Goal: Information Seeking & Learning: Learn about a topic

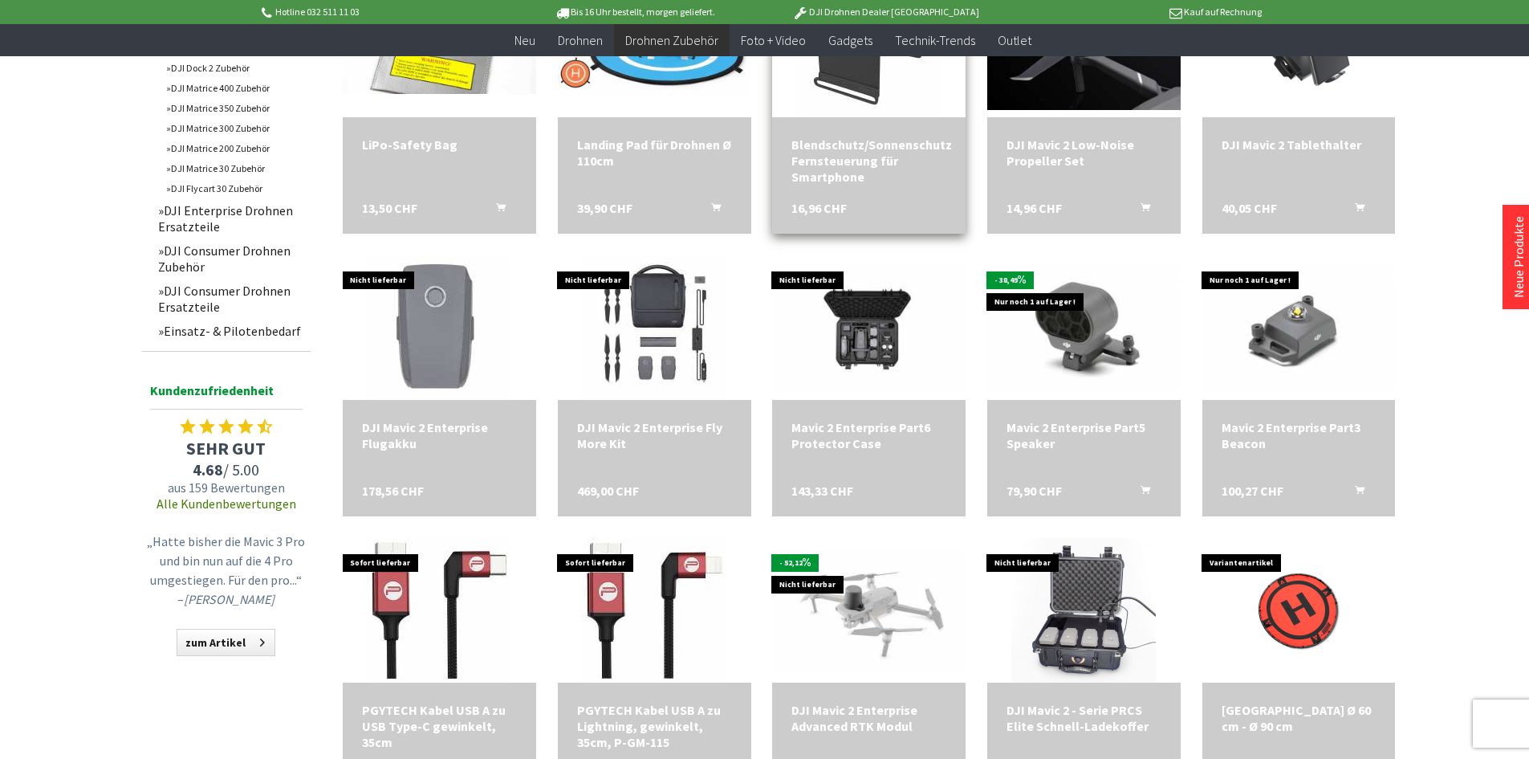
scroll to position [723, 0]
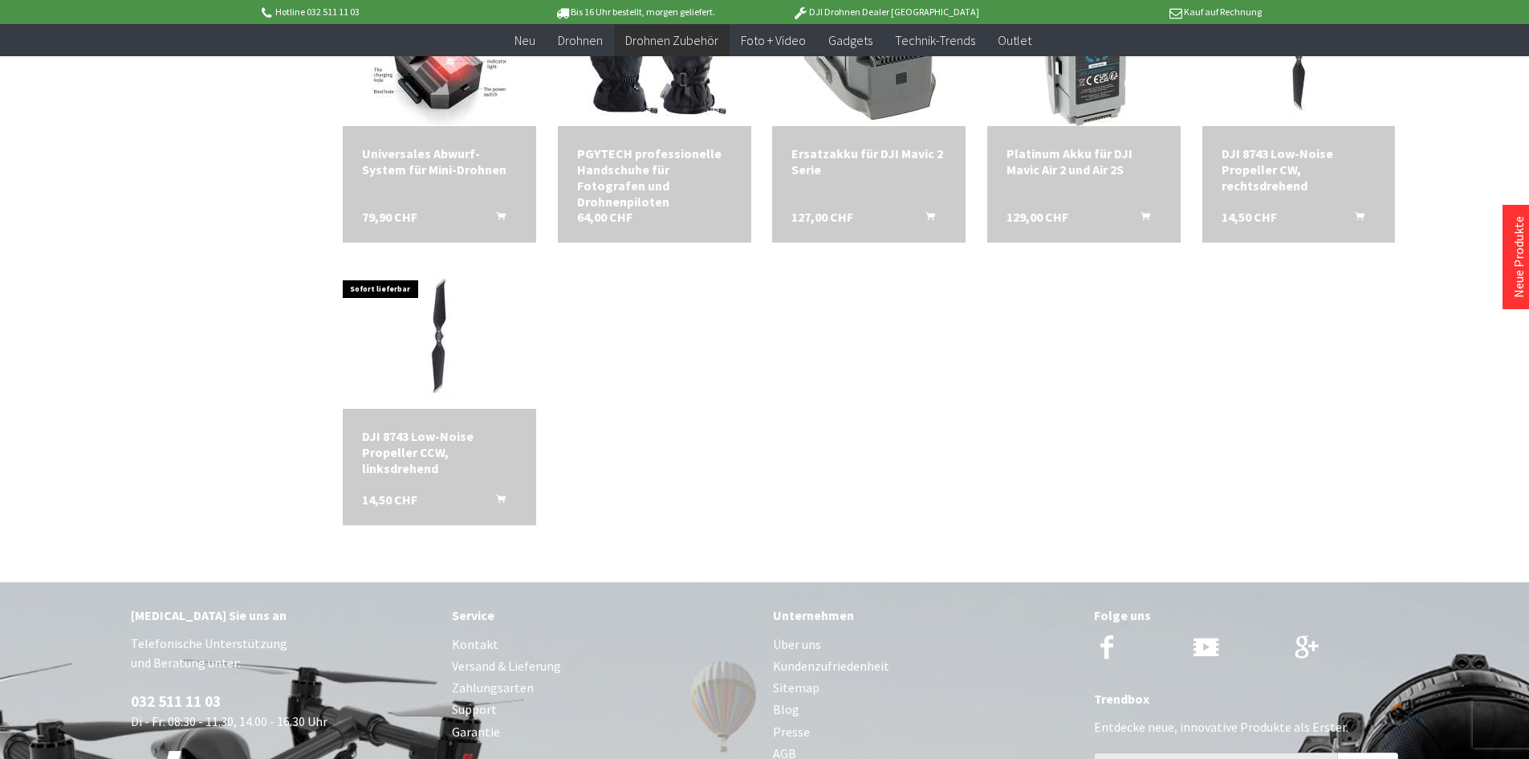
scroll to position [2569, 0]
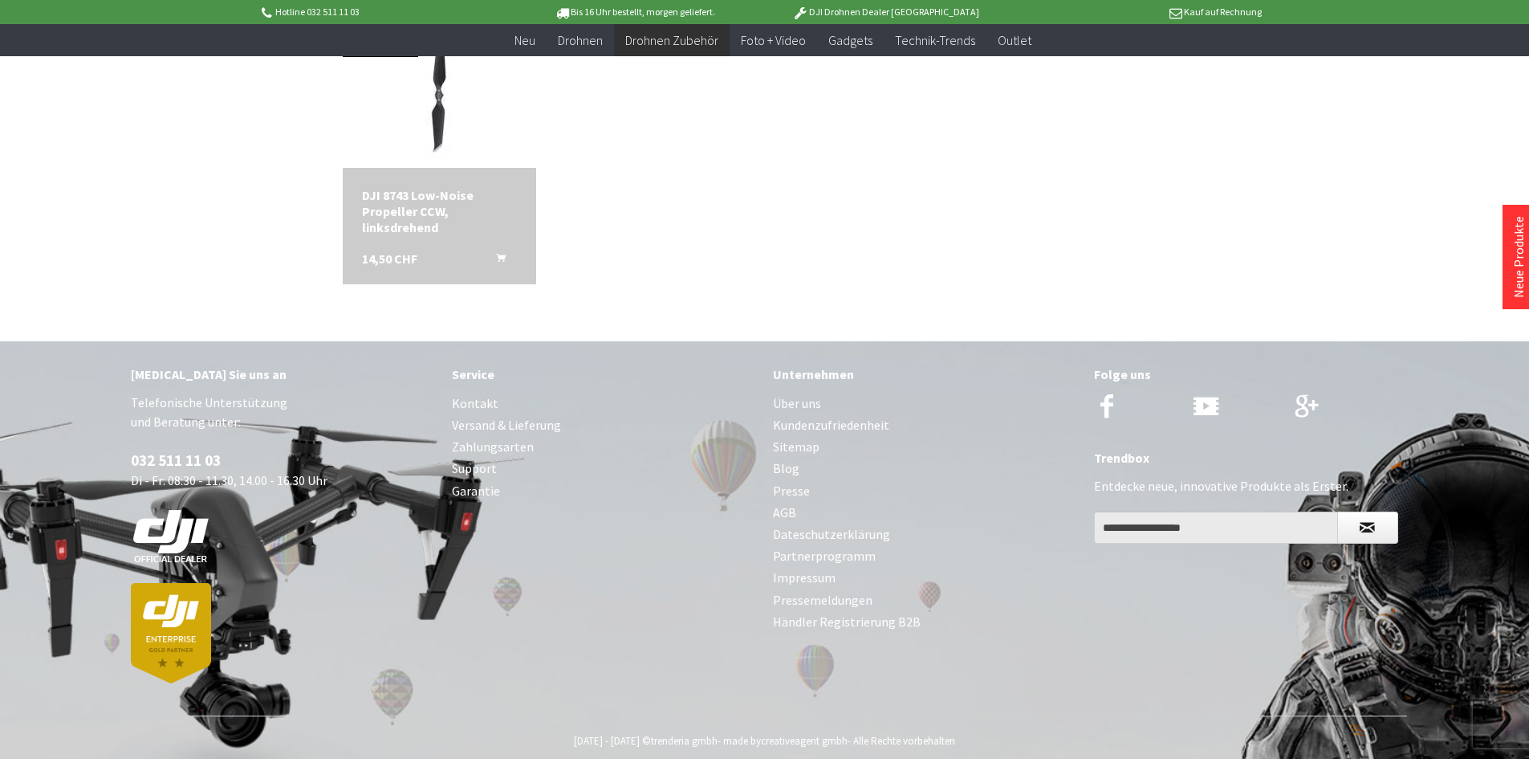
scroll to position [1044, 0]
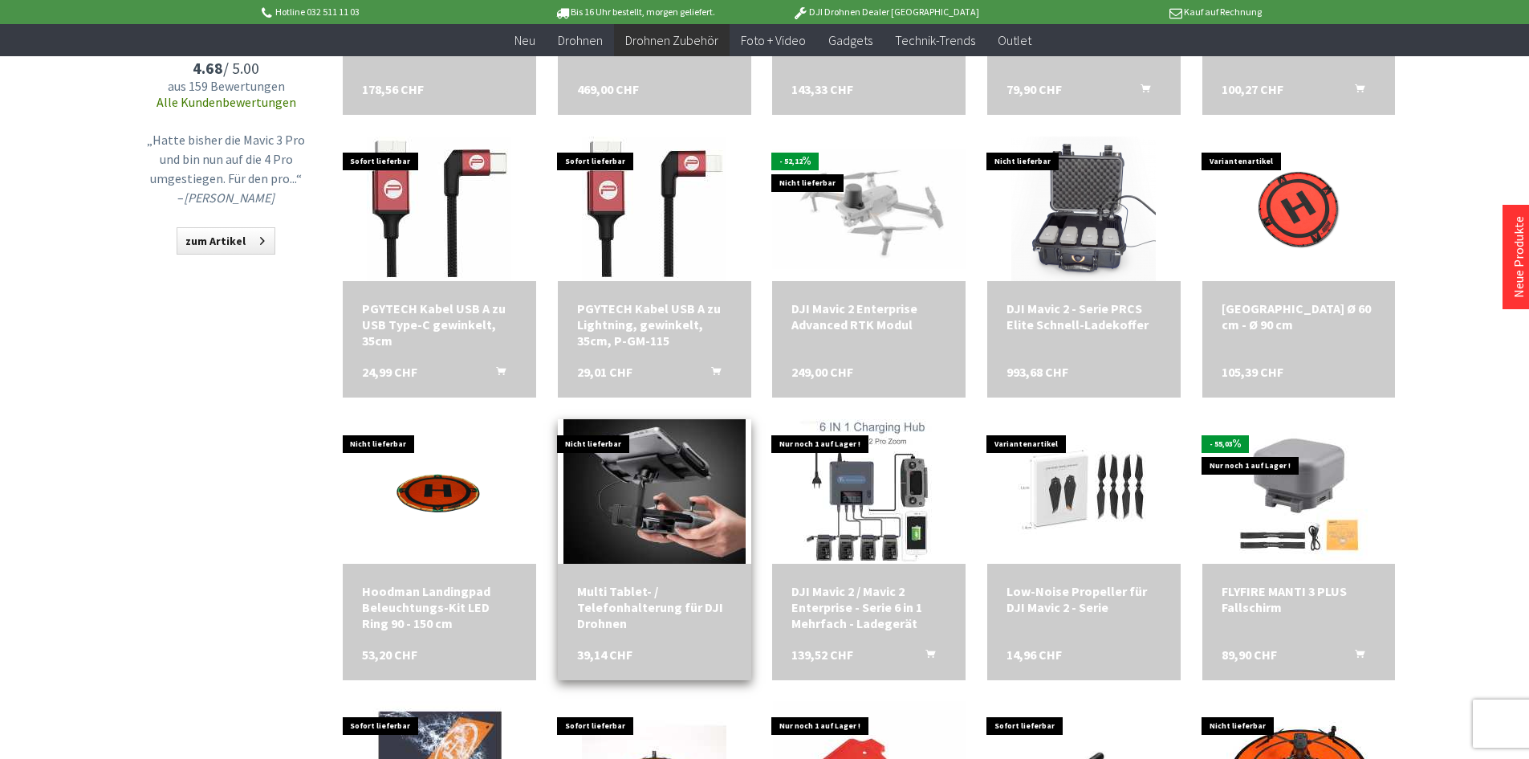
scroll to position [401, 0]
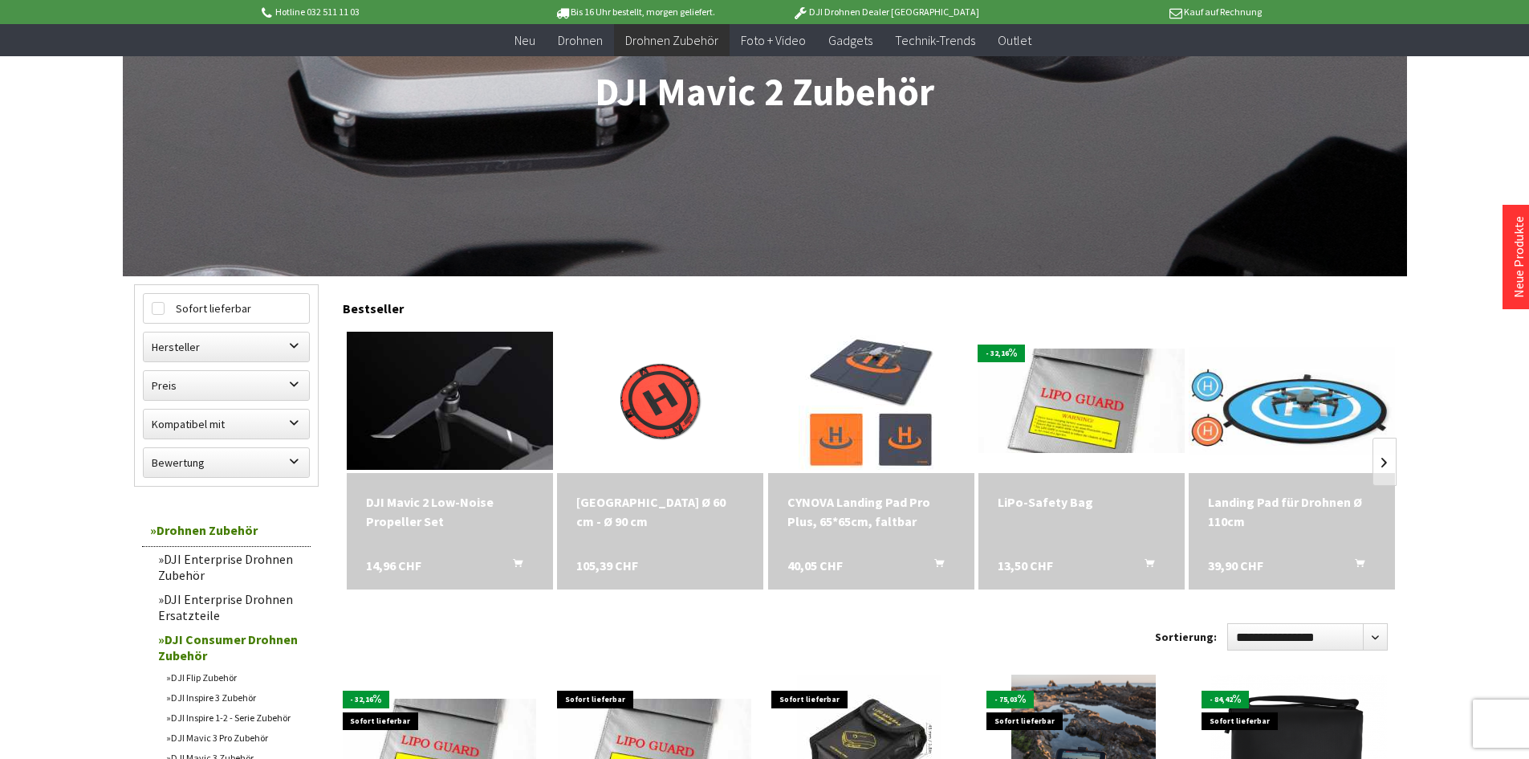
scroll to position [401, 0]
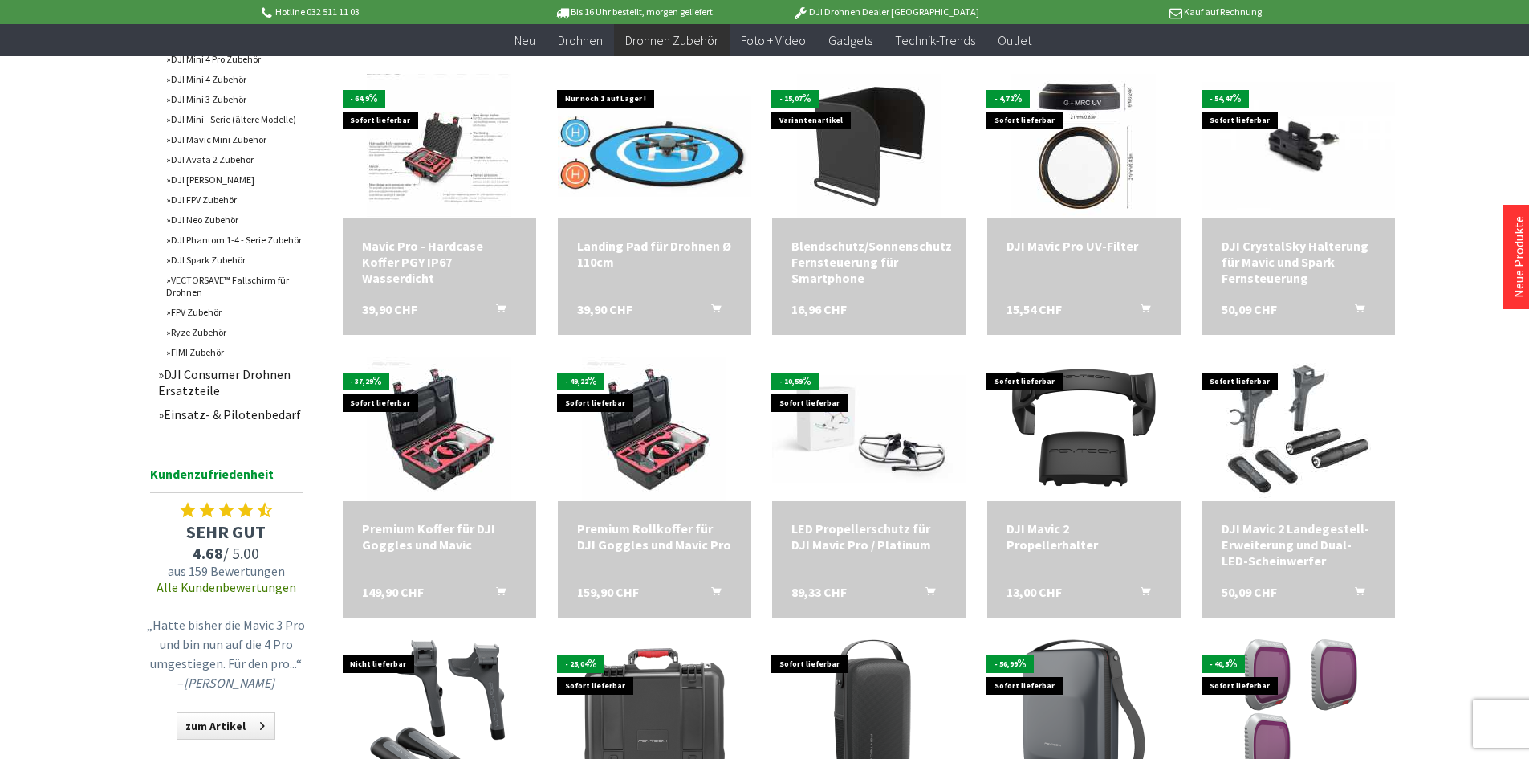
scroll to position [1285, 0]
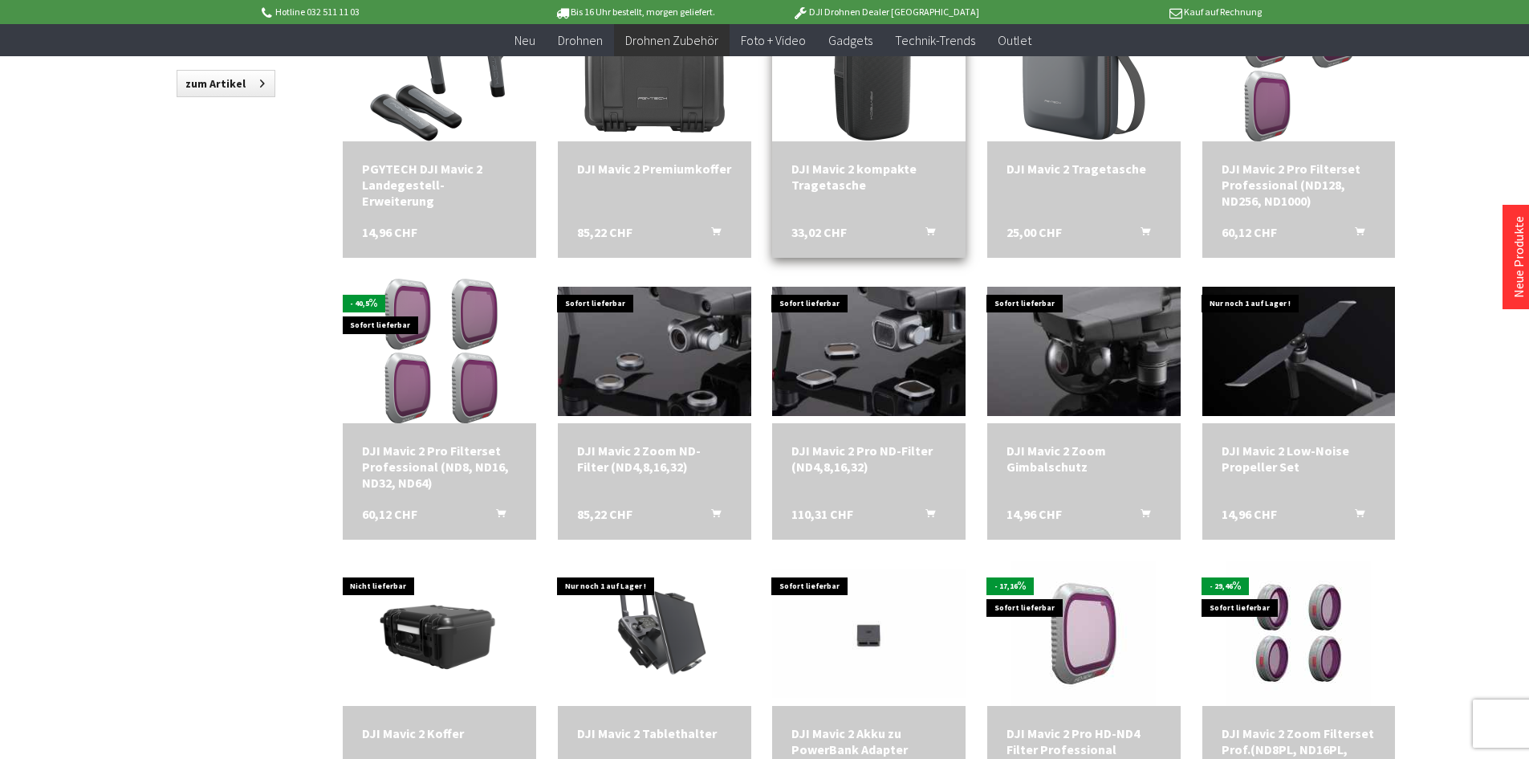
scroll to position [1847, 0]
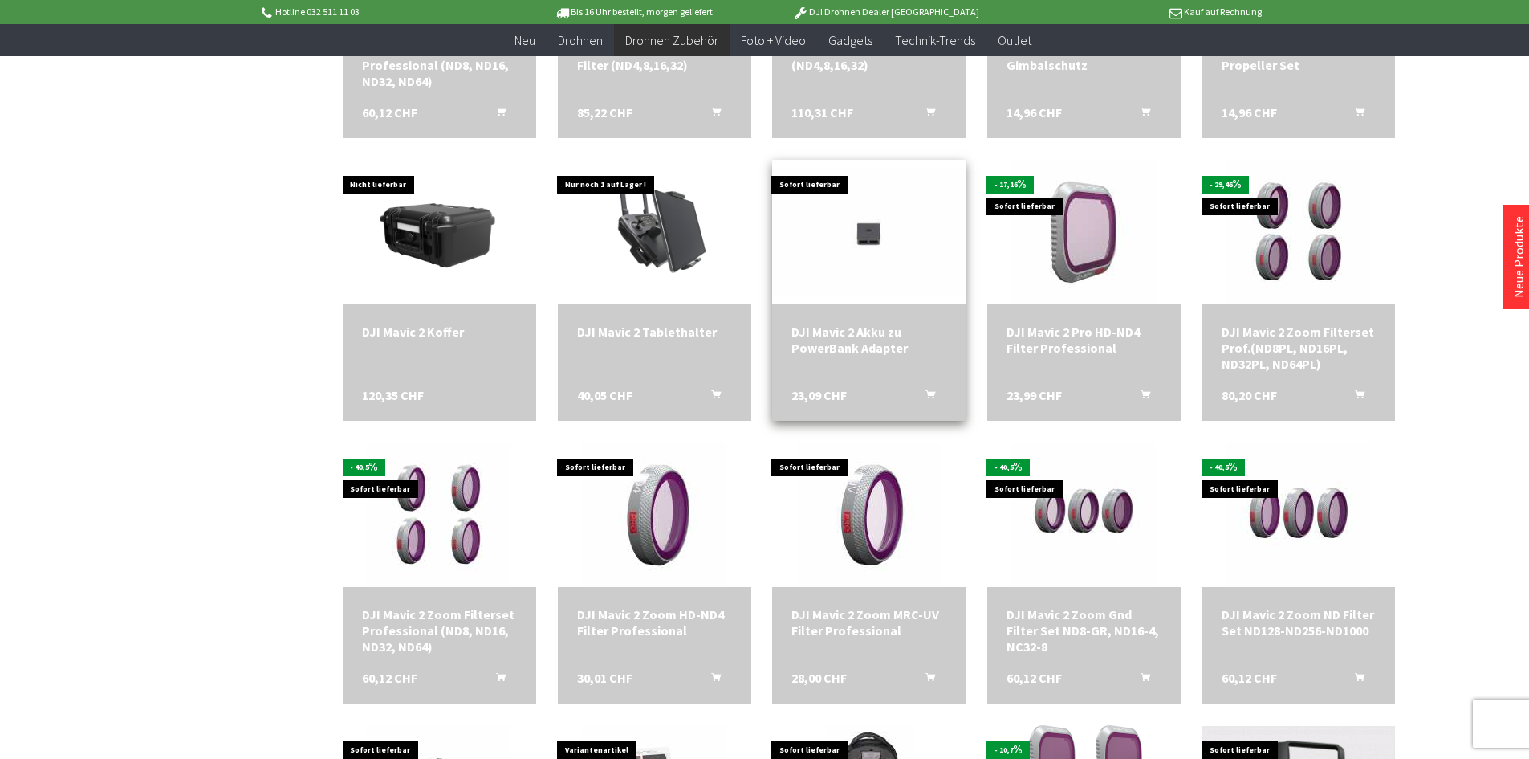
scroll to position [2328, 0]
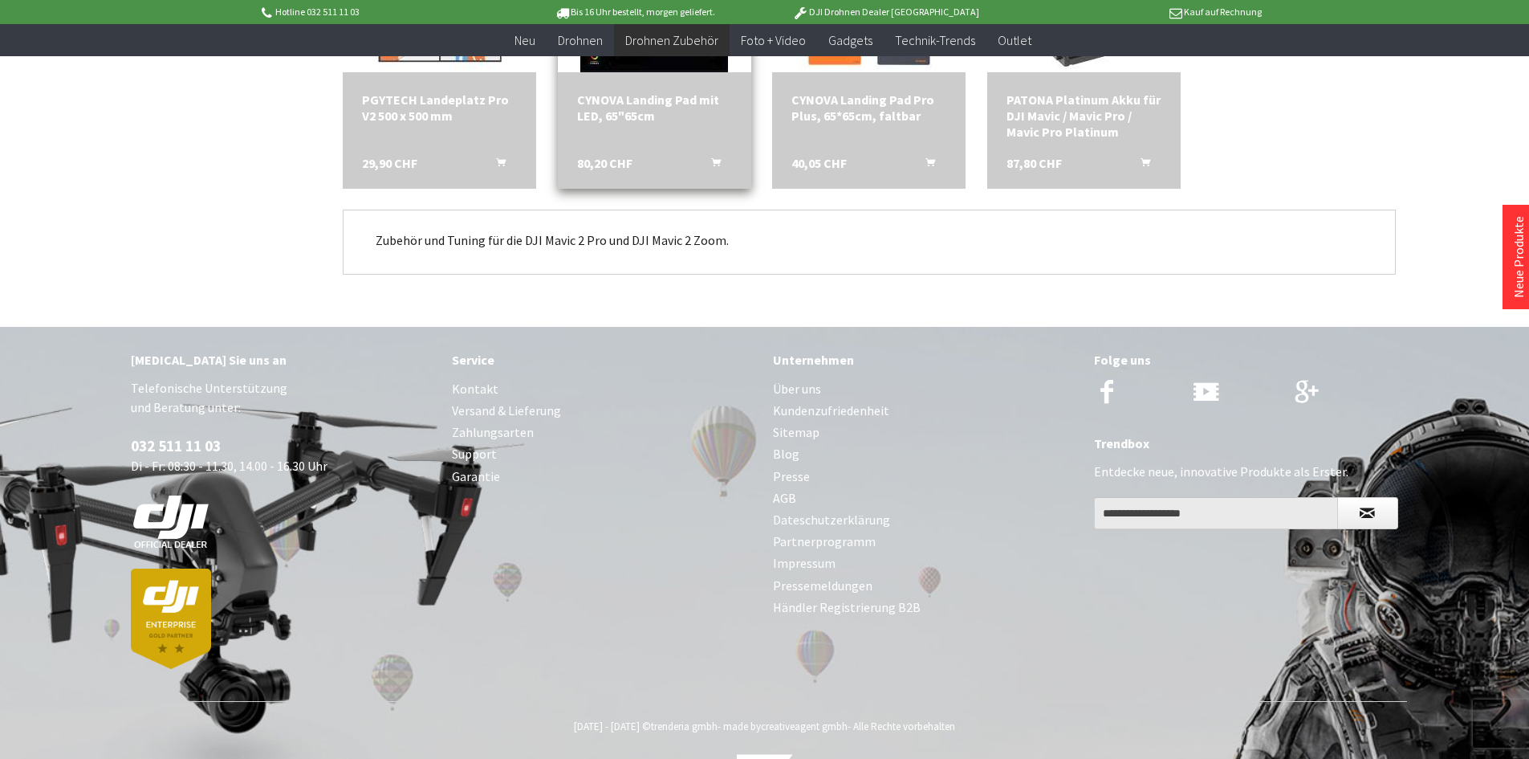
scroll to position [4141, 0]
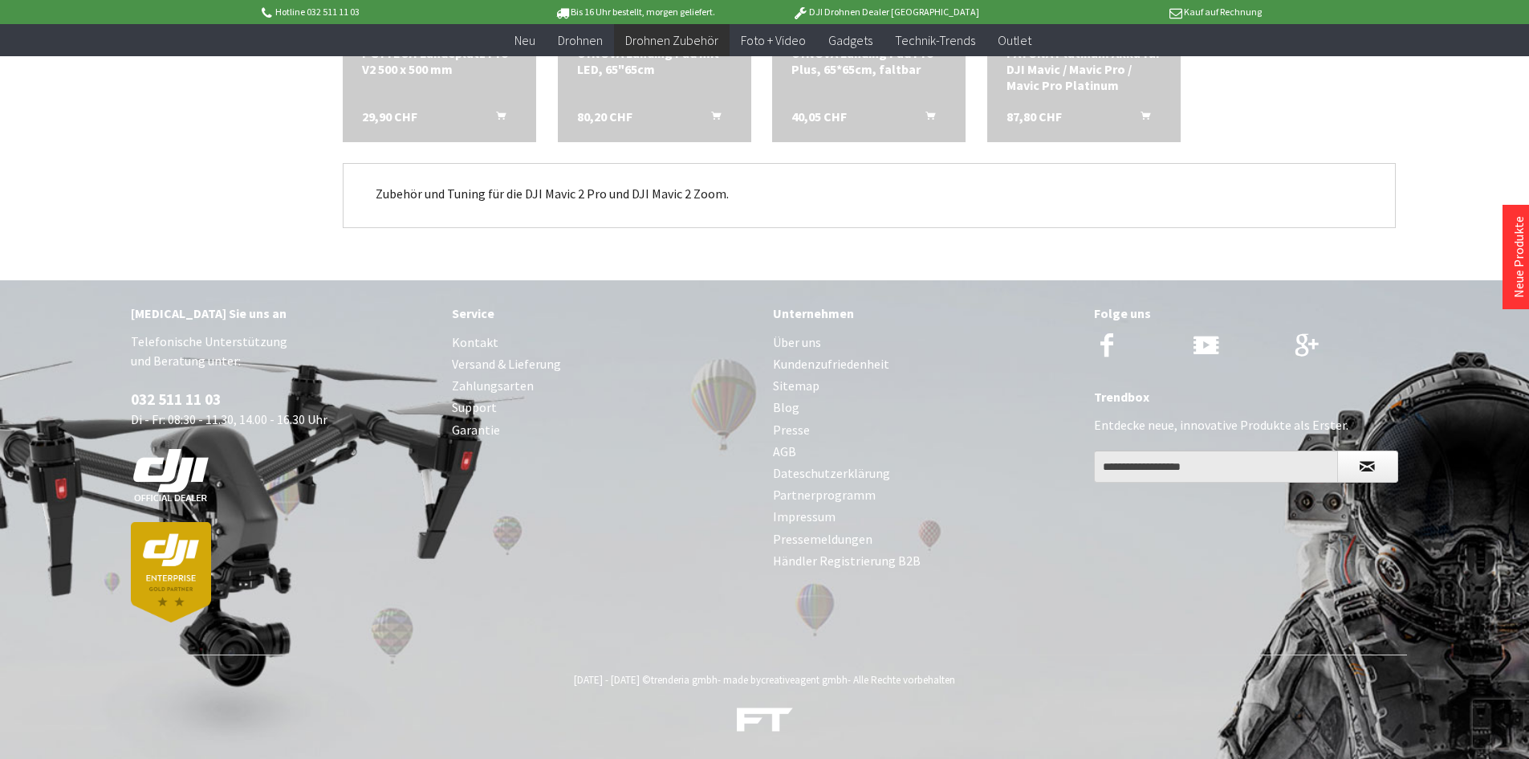
scroll to position [2730, 0]
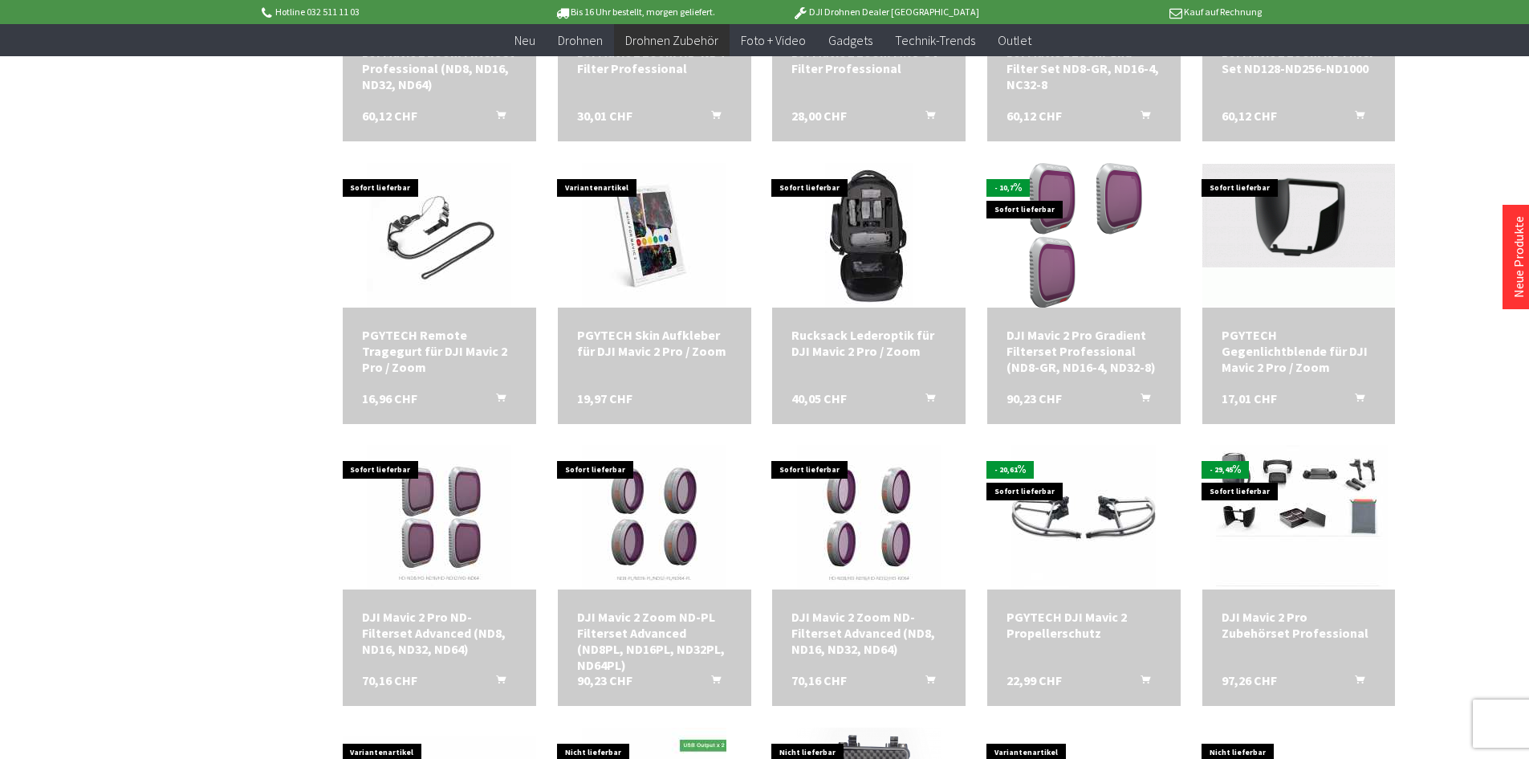
scroll to position [2168, 0]
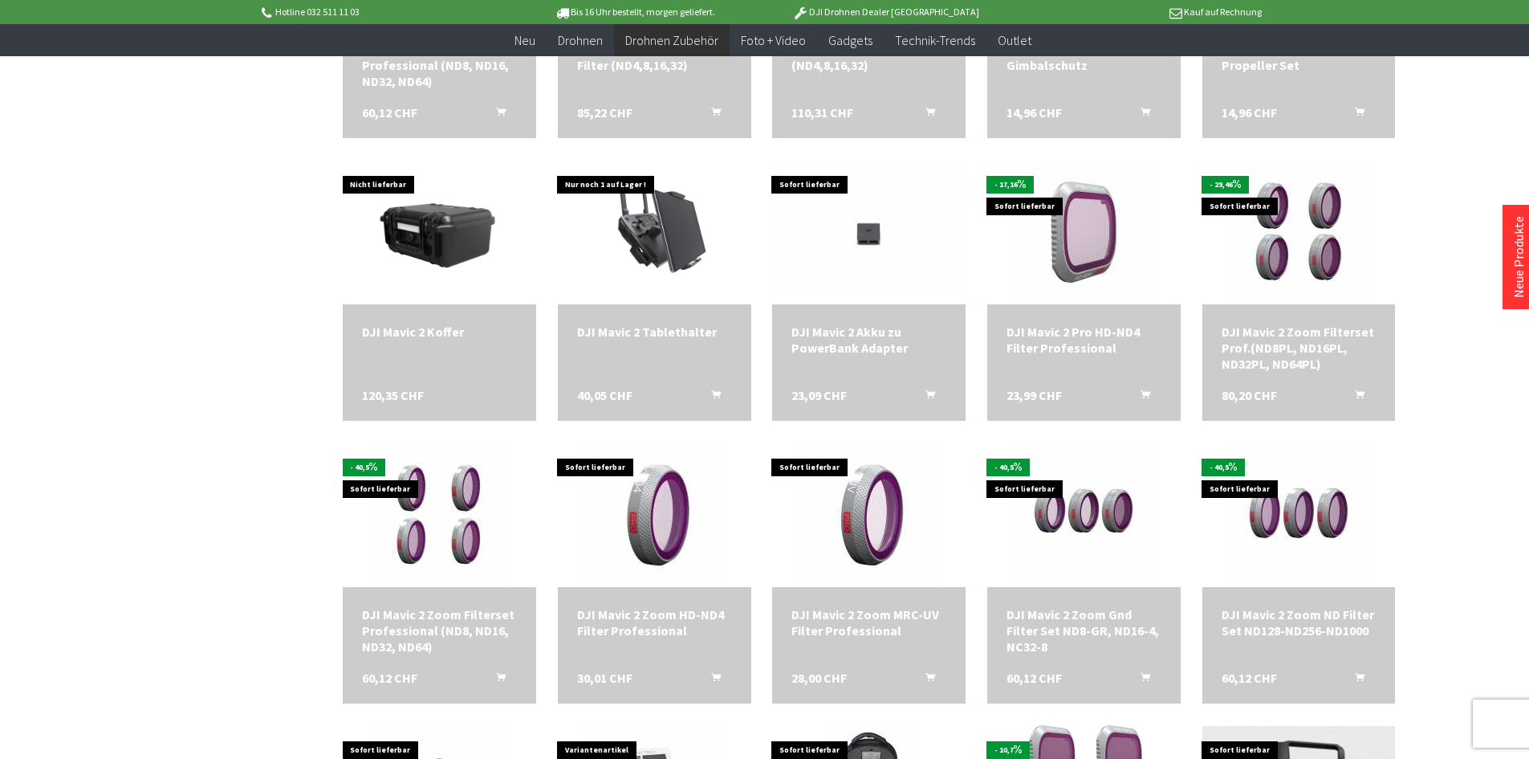
scroll to position [1285, 0]
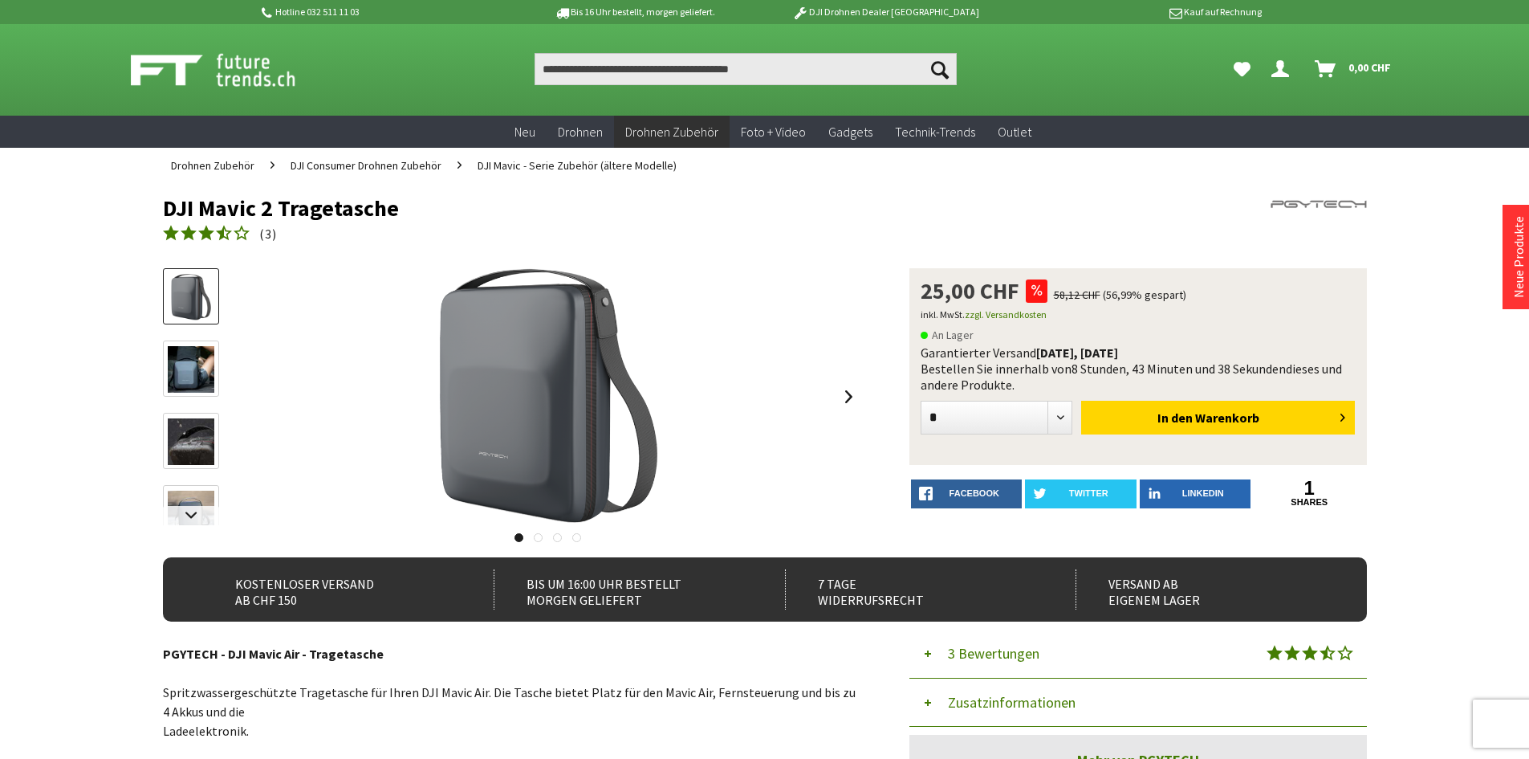
click at [186, 375] on img at bounding box center [191, 369] width 47 height 47
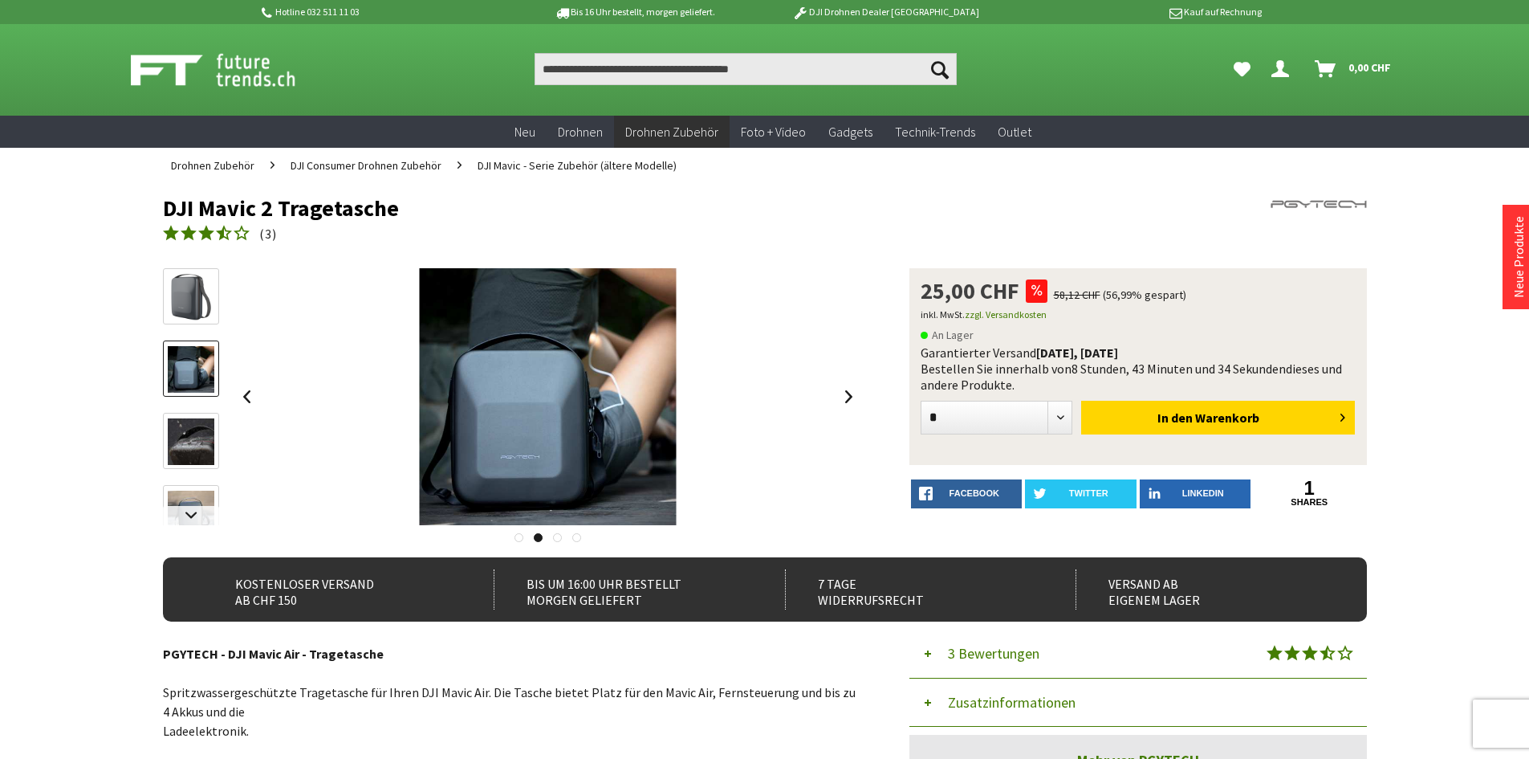
click at [191, 433] on img at bounding box center [191, 441] width 47 height 47
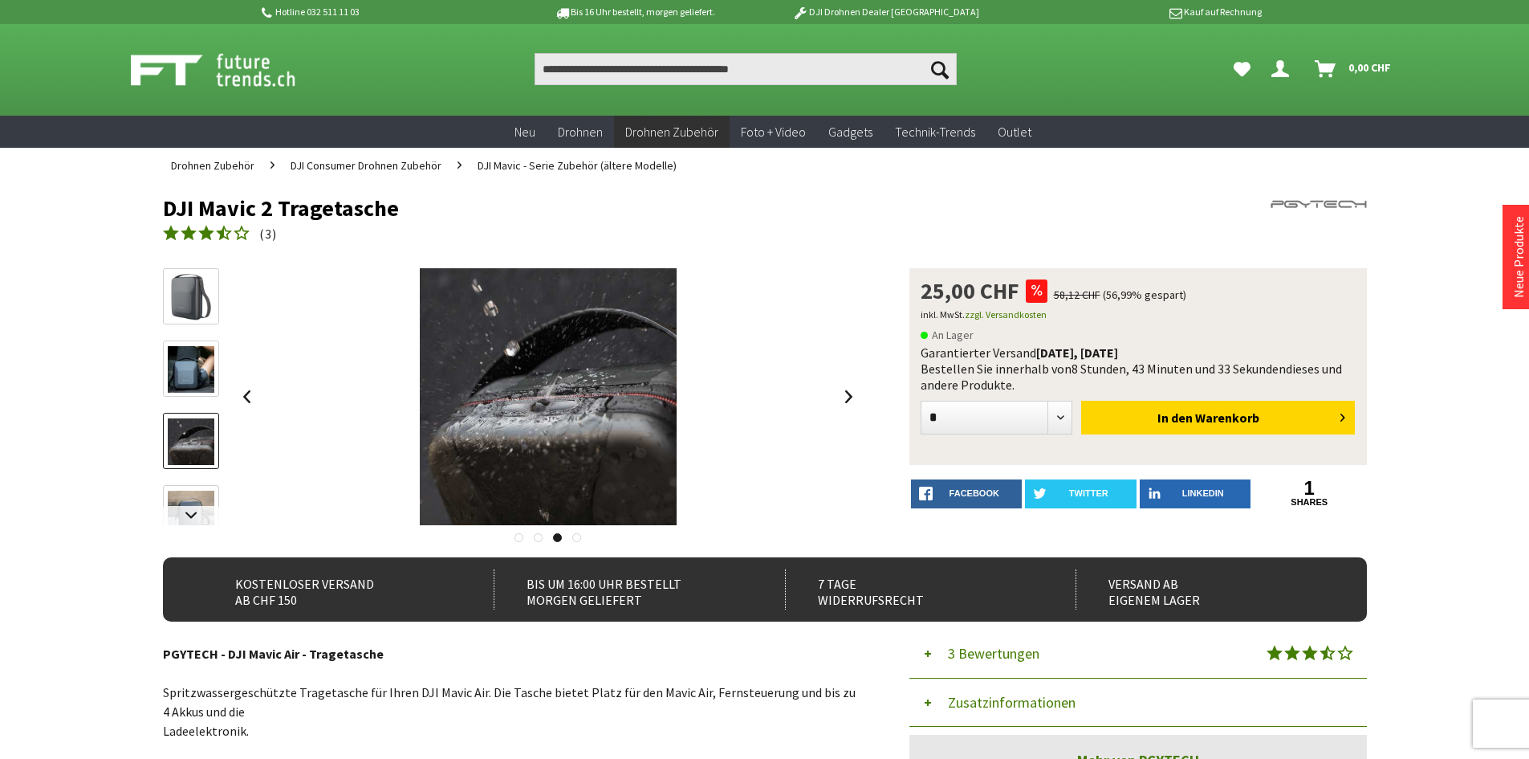
click at [192, 491] on img at bounding box center [191, 514] width 47 height 47
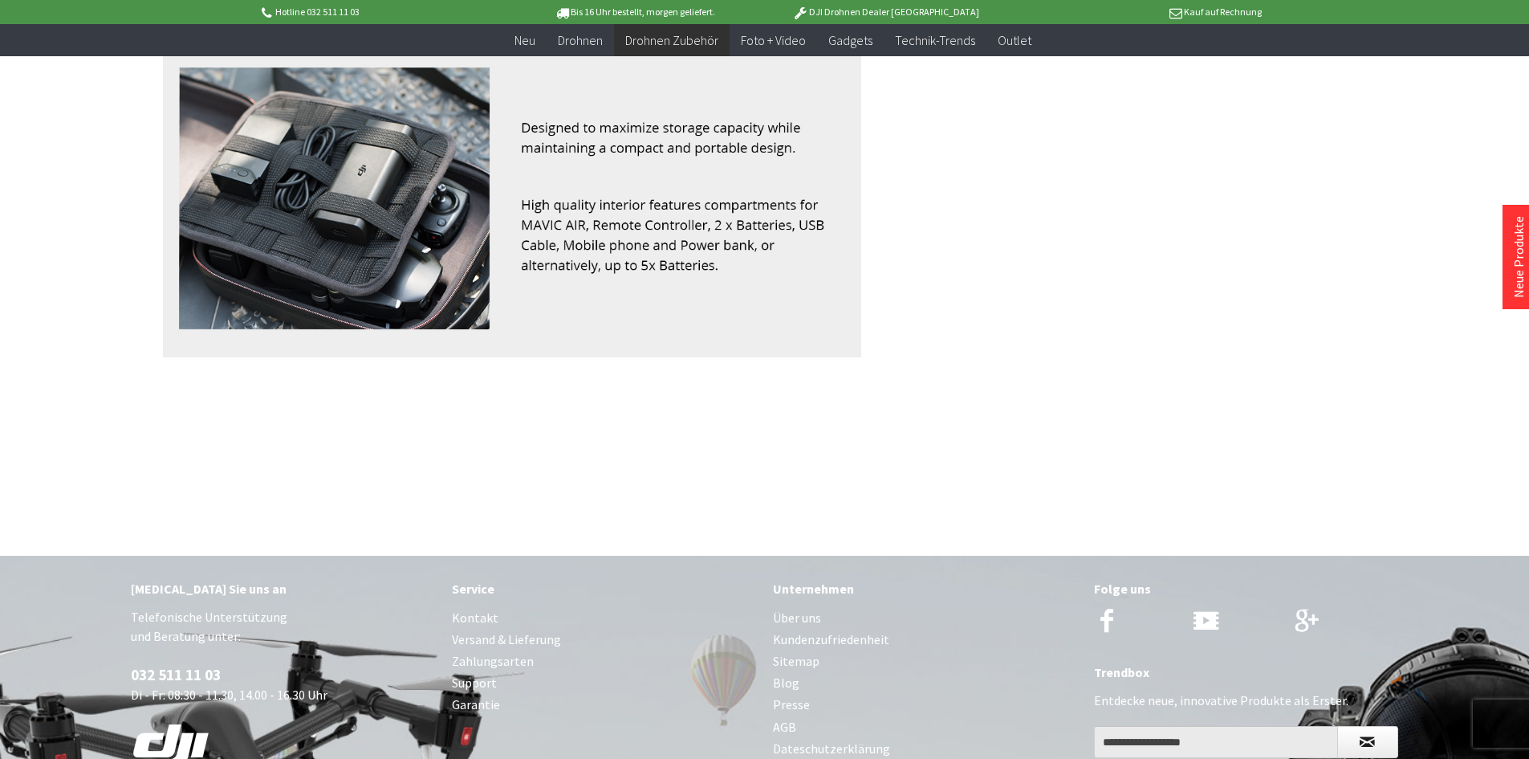
scroll to position [5218, 0]
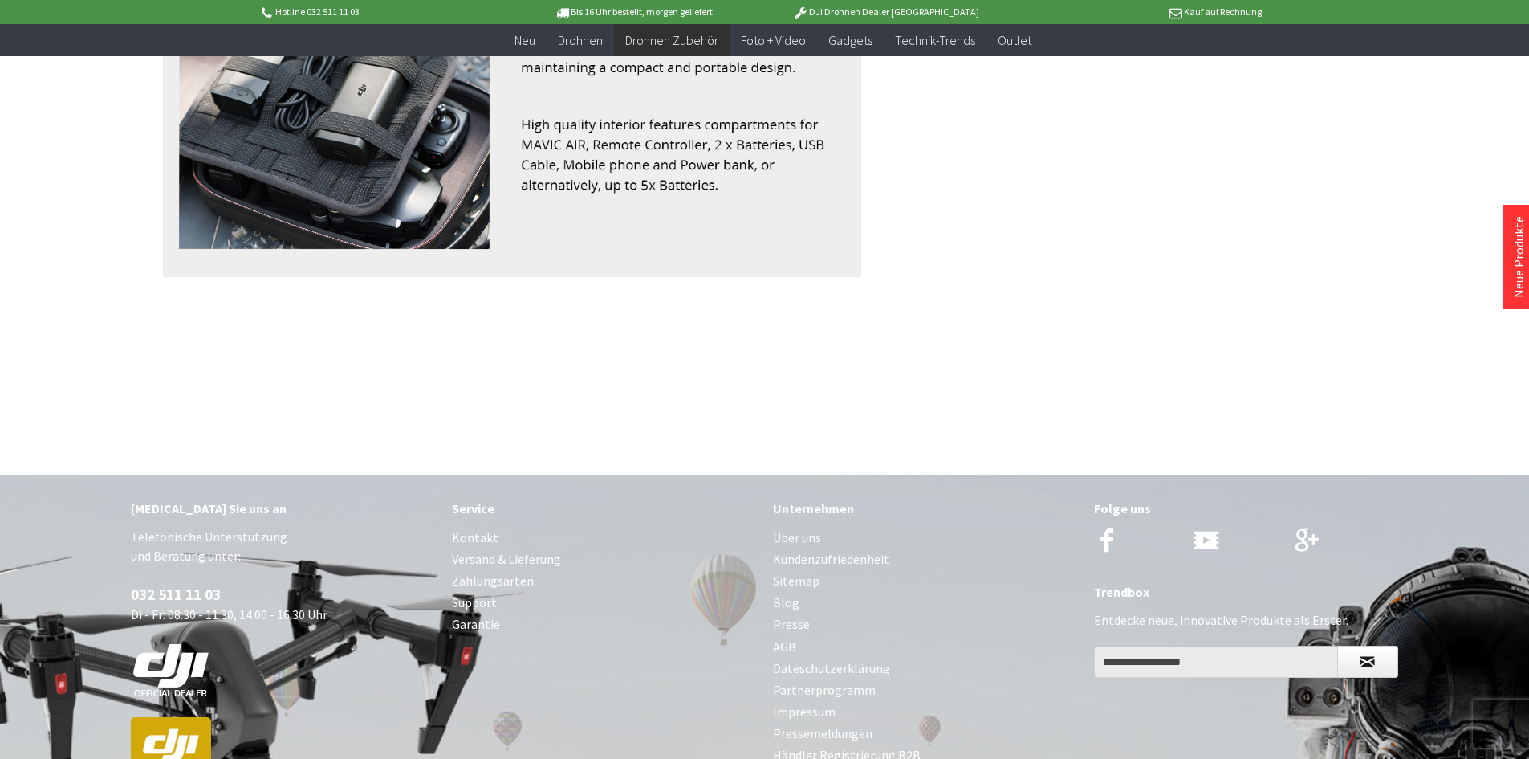
drag, startPoint x: 501, startPoint y: 483, endPoint x: 483, endPoint y: 478, distance: 18.3
